Goal: Task Accomplishment & Management: Use online tool/utility

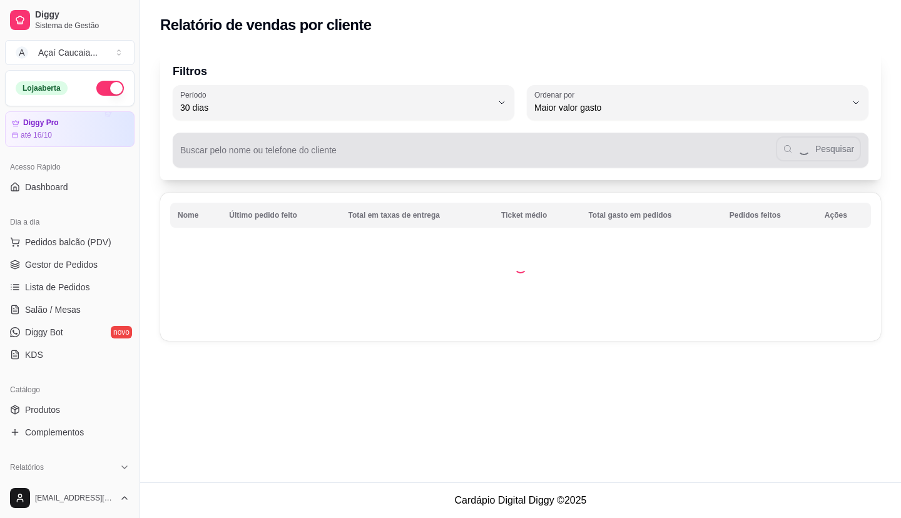
select select "30"
select select "HIGHEST_TOTAL_SPENT_WITH_ORDERS"
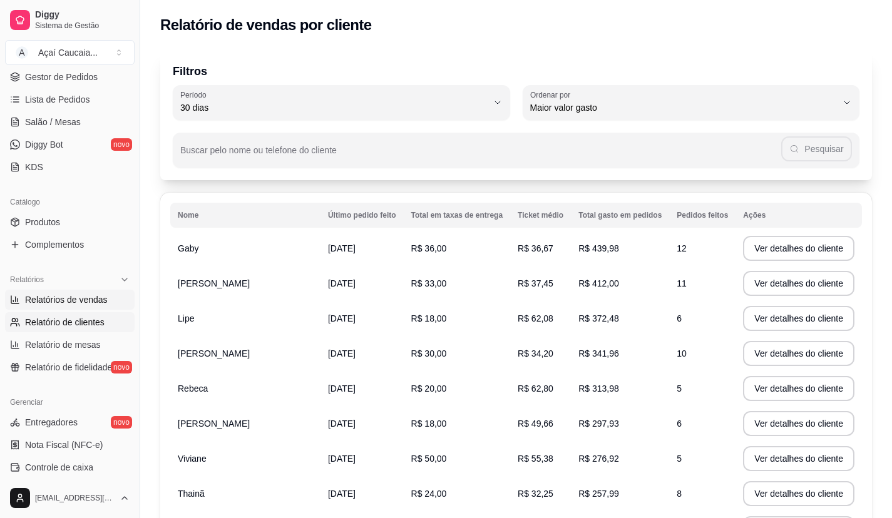
click at [89, 299] on span "Relatórios de vendas" at bounding box center [66, 299] width 83 height 13
select select "ALL"
select select "0"
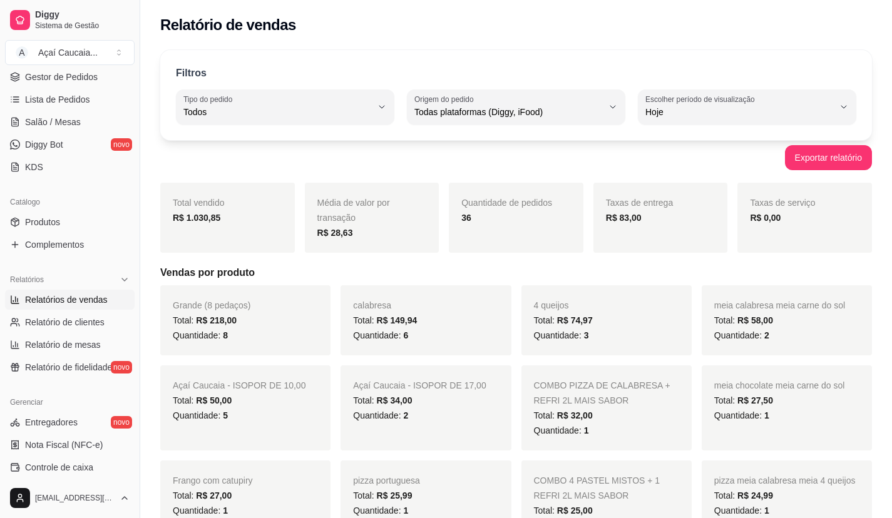
click at [610, 225] on div "Taxas de entrega R$ 83,00" at bounding box center [660, 218] width 135 height 70
drag, startPoint x: 668, startPoint y: 214, endPoint x: 714, endPoint y: 214, distance: 46.3
click at [714, 214] on div "R$ 83,00" at bounding box center [660, 217] width 109 height 15
click at [603, 158] on div "Exportar relatório" at bounding box center [515, 157] width 711 height 25
click at [8, 512] on html "Diggy Sistema de Gestão A Açaí Caucaia ... Loja aberta Diggy Pro até 16/10 Aces…" at bounding box center [446, 259] width 892 height 518
